Goal: Transaction & Acquisition: Purchase product/service

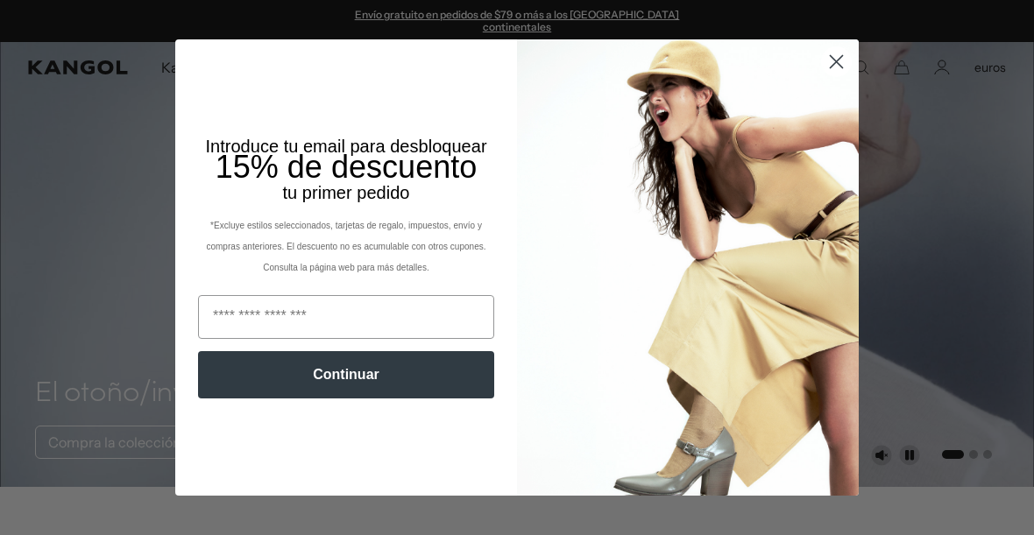
click at [822, 72] on icon "Close dialog" at bounding box center [836, 61] width 31 height 31
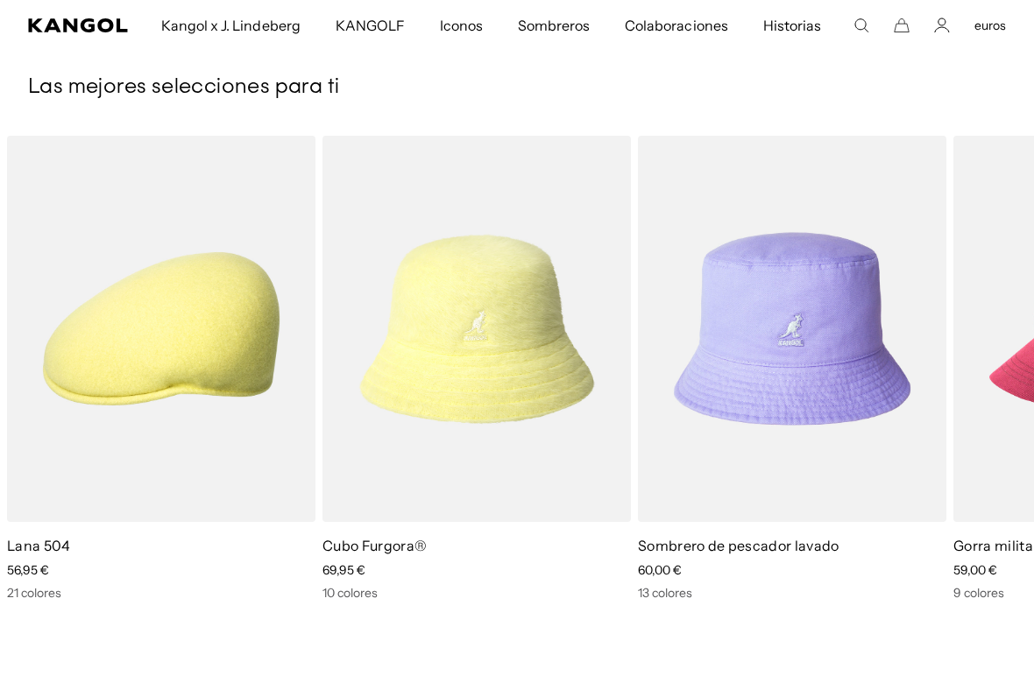
scroll to position [2327, 0]
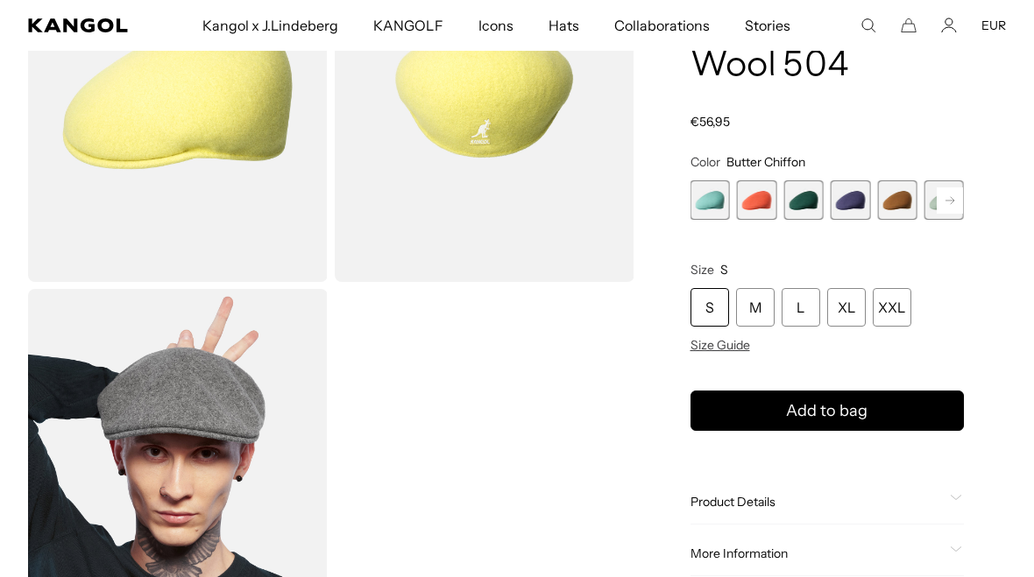
scroll to position [206, 0]
click at [949, 205] on rect at bounding box center [949, 200] width 26 height 26
click at [956, 201] on rect at bounding box center [949, 200] width 26 height 26
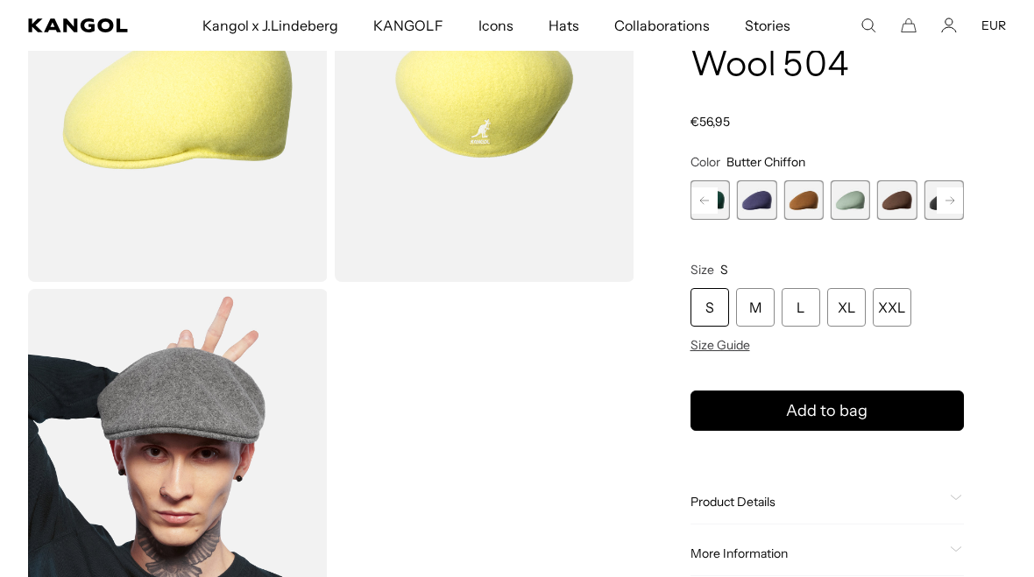
click at [956, 201] on rect at bounding box center [949, 200] width 26 height 26
click at [959, 198] on rect at bounding box center [949, 200] width 26 height 26
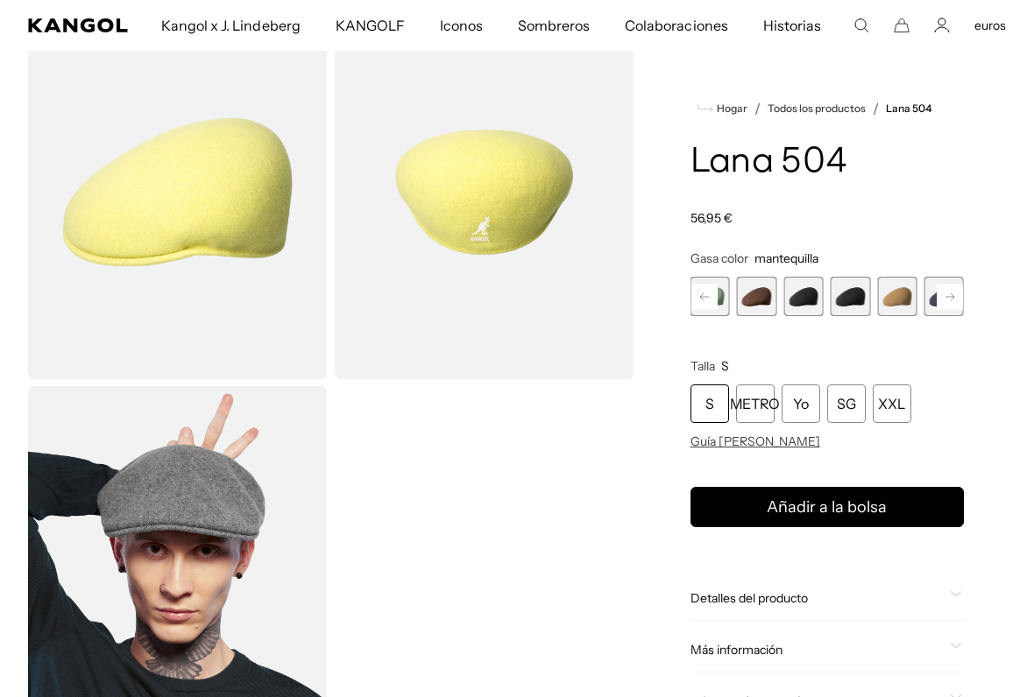
scroll to position [71, 0]
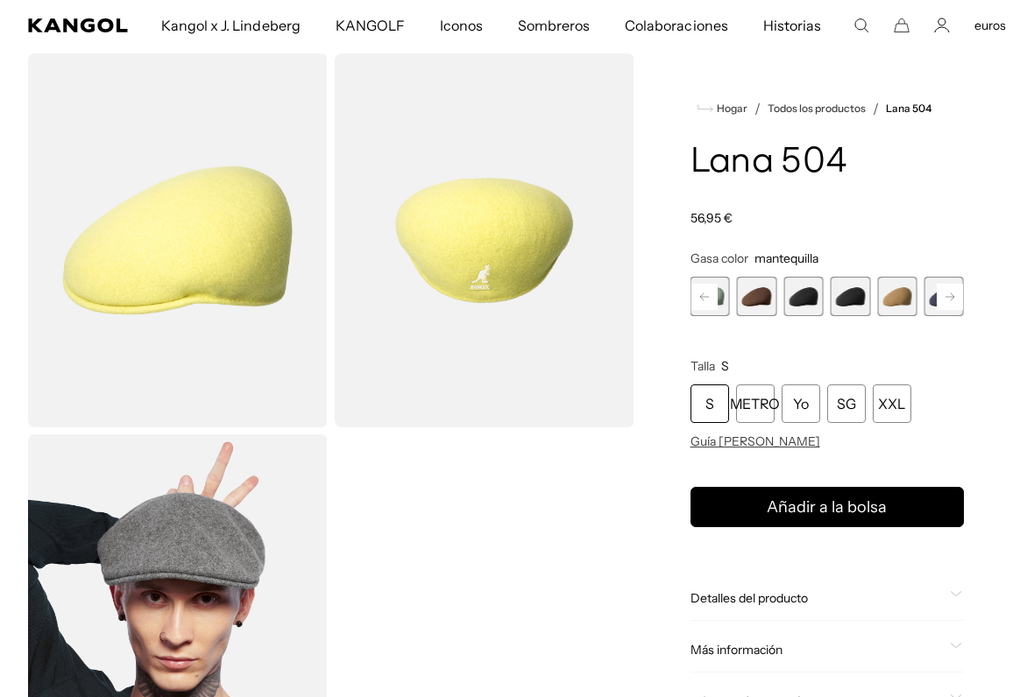
click at [863, 298] on span "10 de 21" at bounding box center [849, 296] width 39 height 39
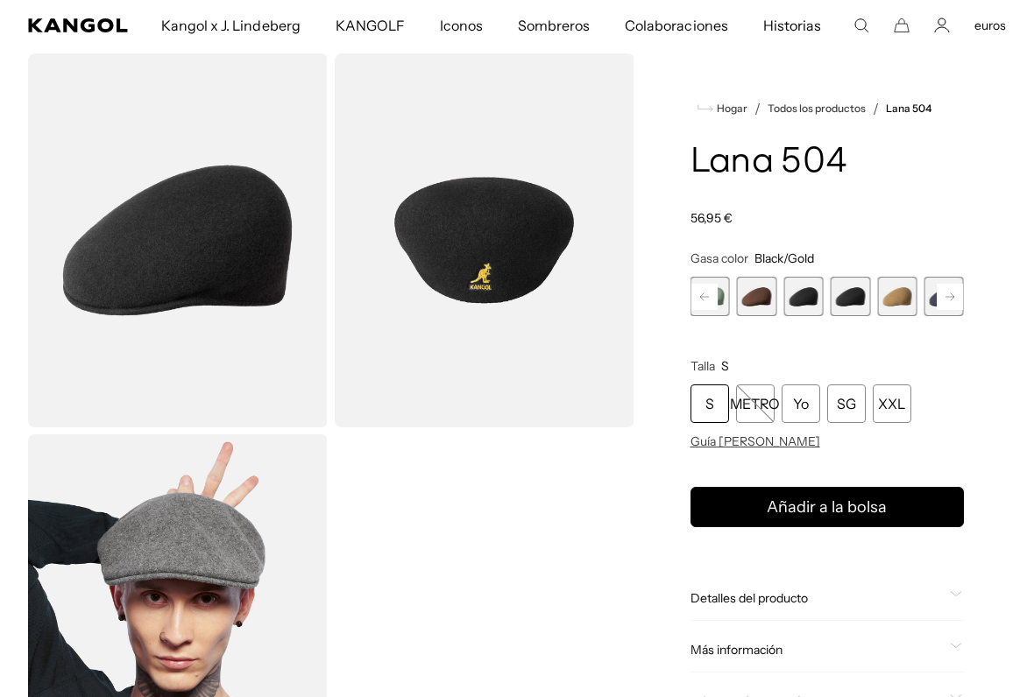
click at [947, 300] on rect at bounding box center [949, 297] width 26 height 26
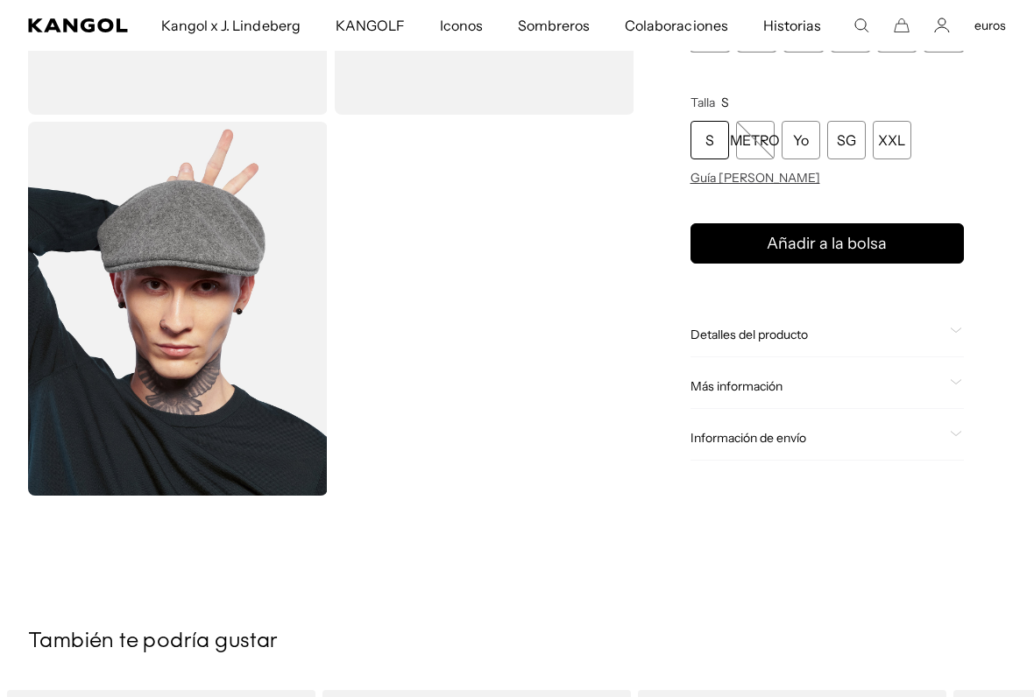
scroll to position [360, 0]
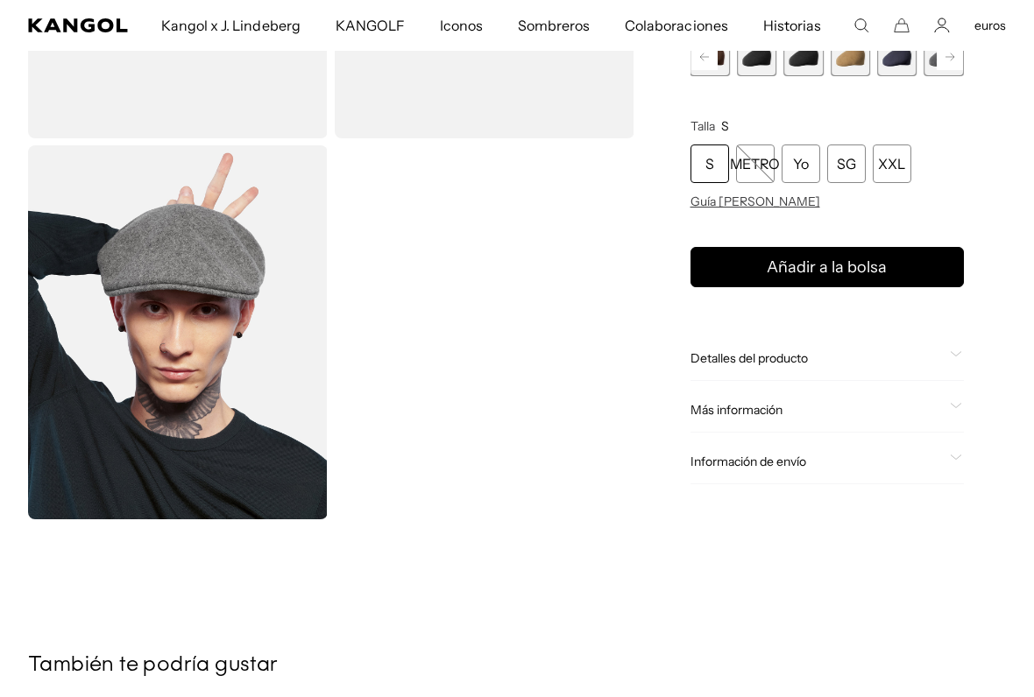
click at [946, 350] on div "Detalles del producto" at bounding box center [827, 358] width 274 height 16
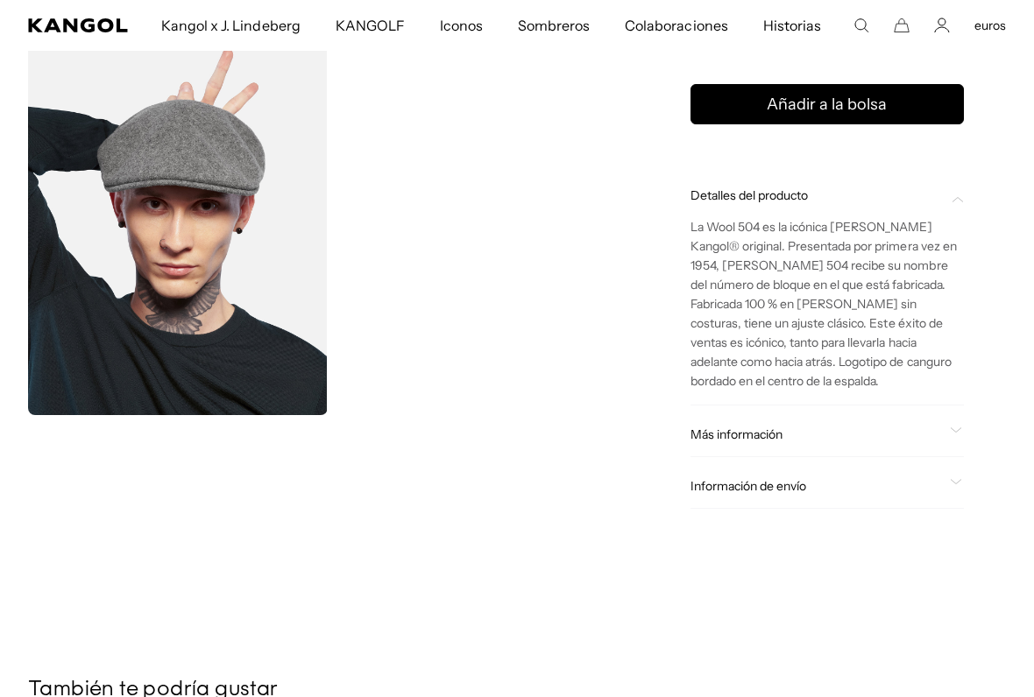
scroll to position [465, 0]
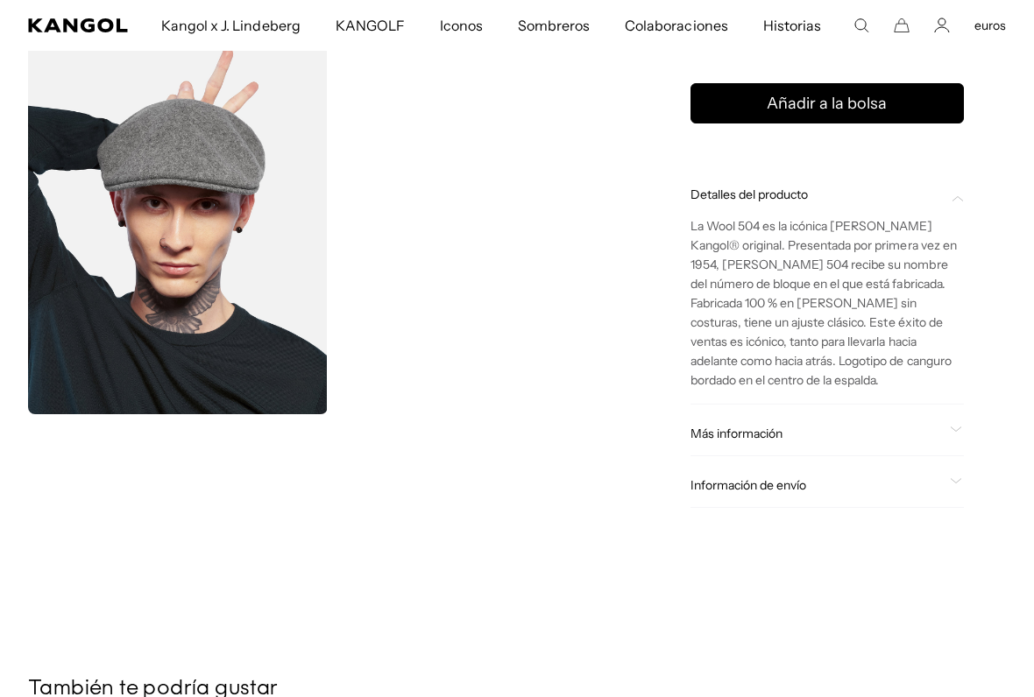
click at [961, 427] on span at bounding box center [956, 434] width 14 height 14
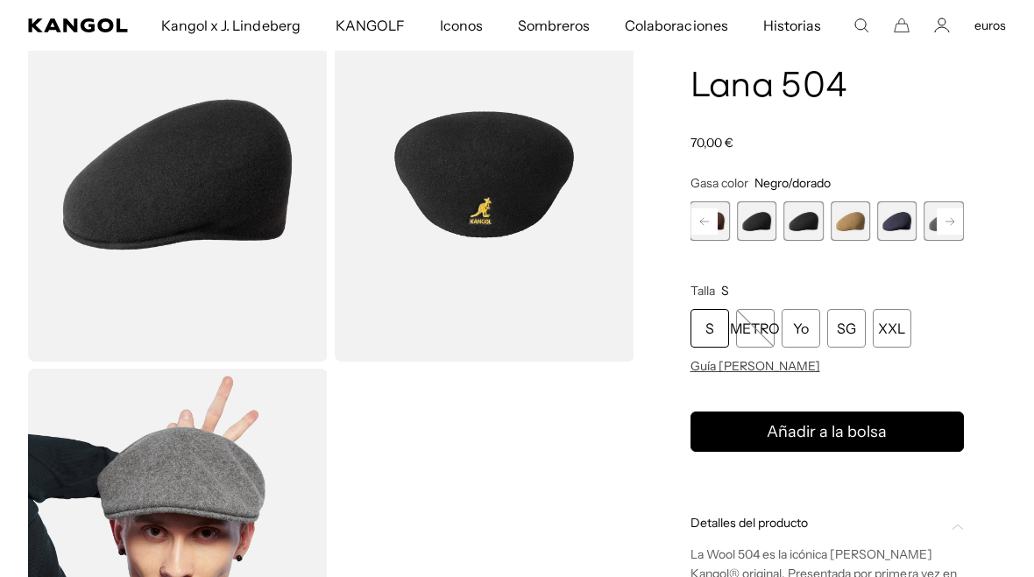
scroll to position [135, 0]
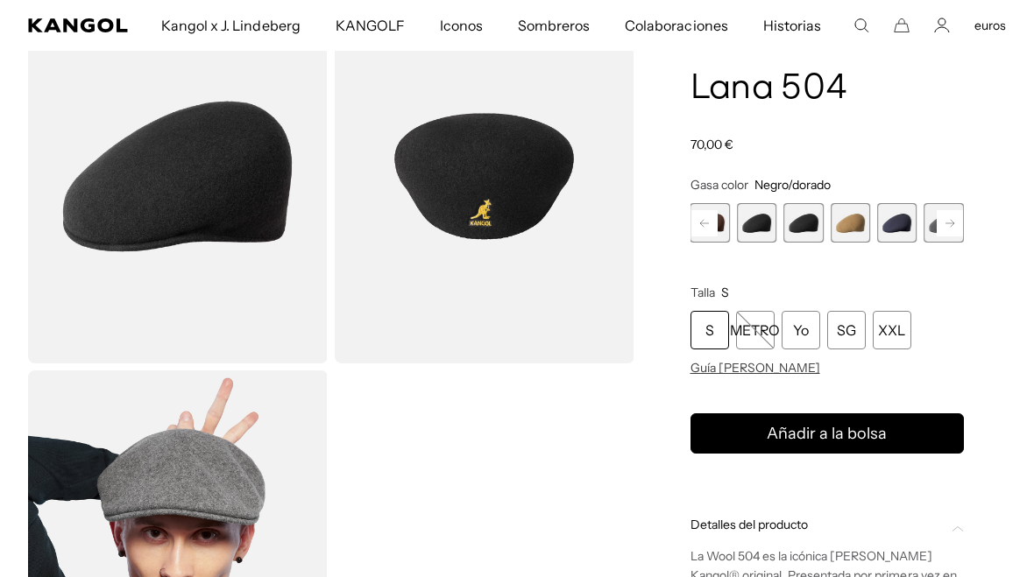
click at [818, 311] on div "Yo" at bounding box center [800, 330] width 39 height 39
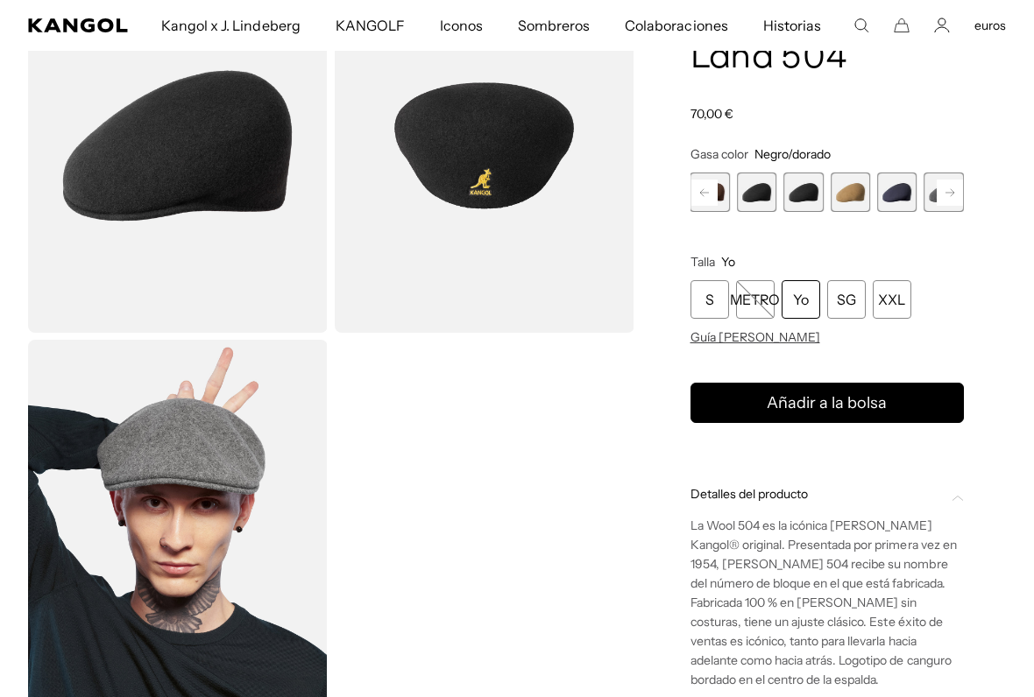
scroll to position [174, 0]
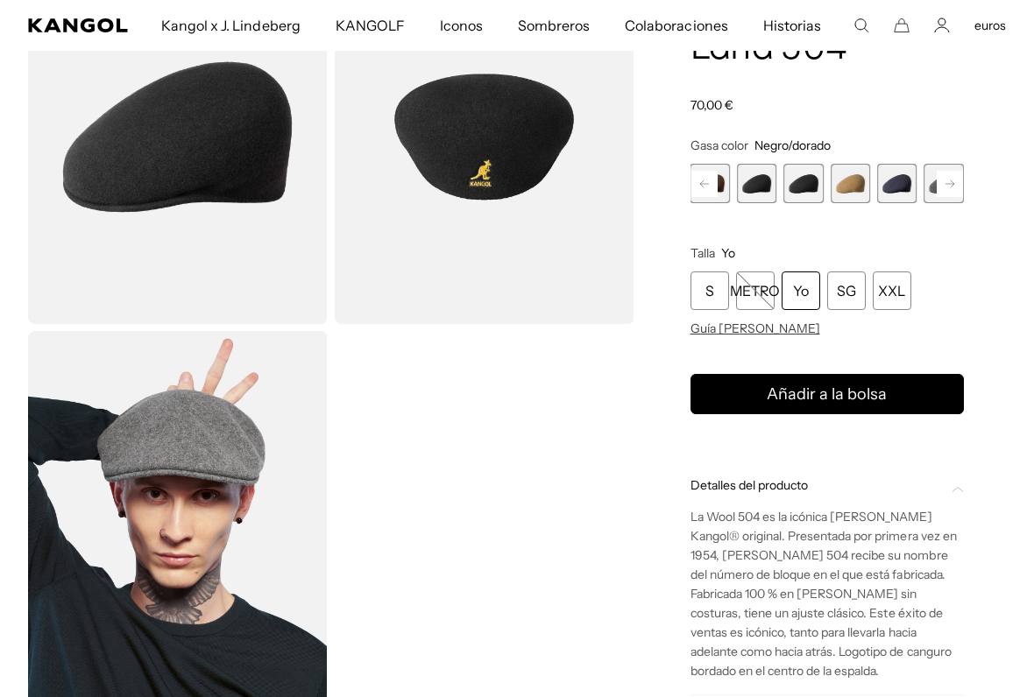
click at [752, 321] on font "Guía [PERSON_NAME]" at bounding box center [755, 329] width 130 height 16
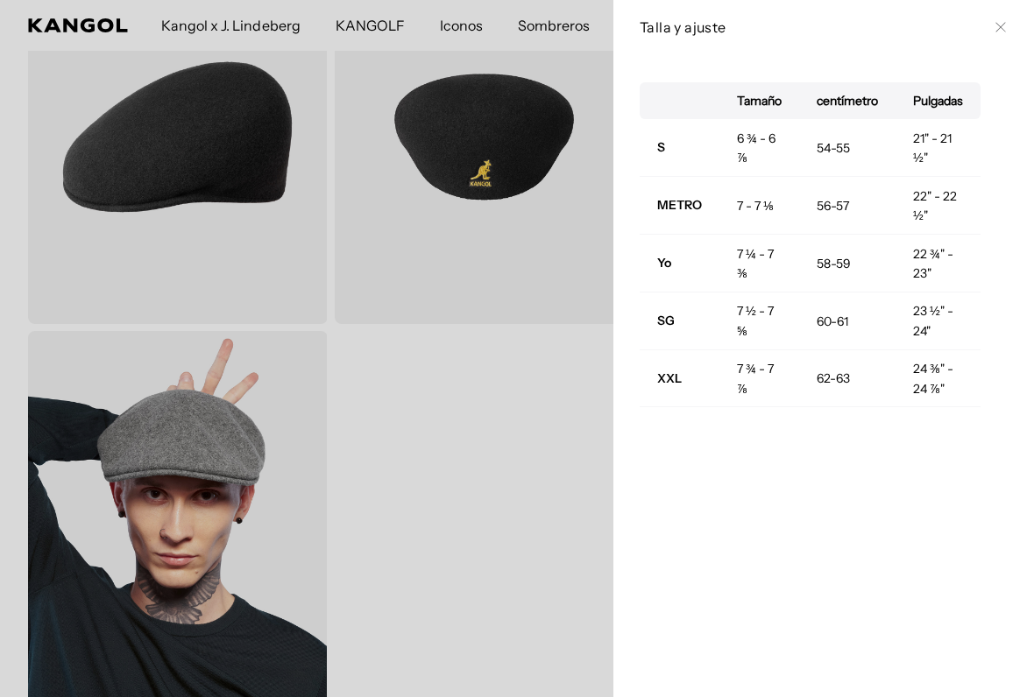
scroll to position [0, 0]
